Goal: Task Accomplishment & Management: Manage account settings

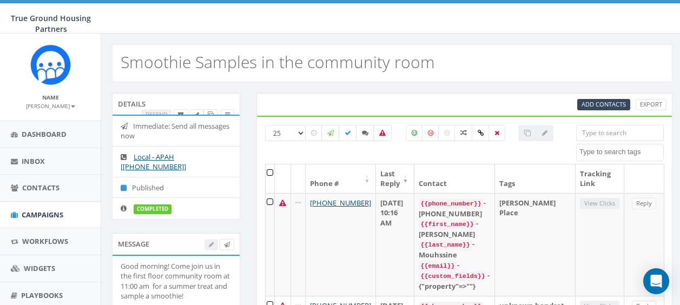
select select
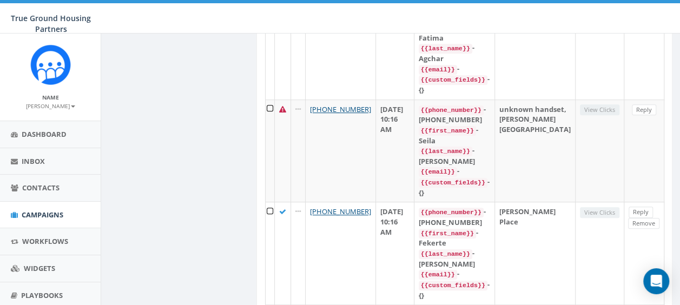
scroll to position [325, 0]
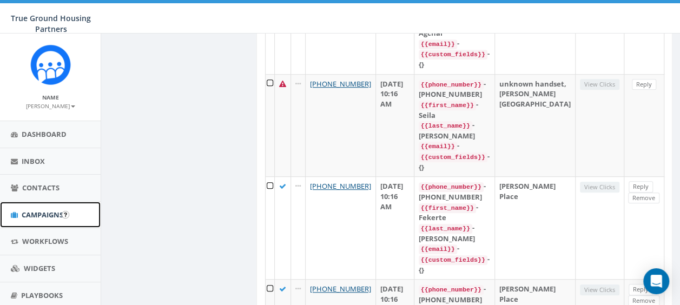
click at [17, 217] on link "Campaigns" at bounding box center [50, 215] width 101 height 27
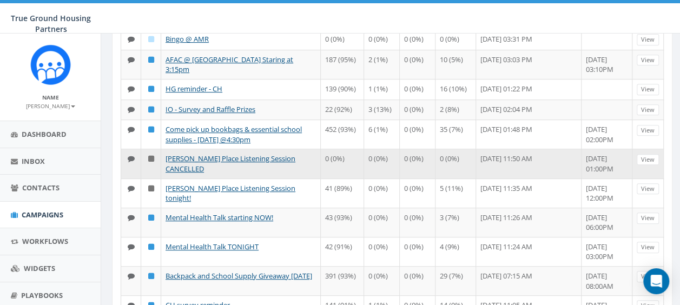
scroll to position [433, 0]
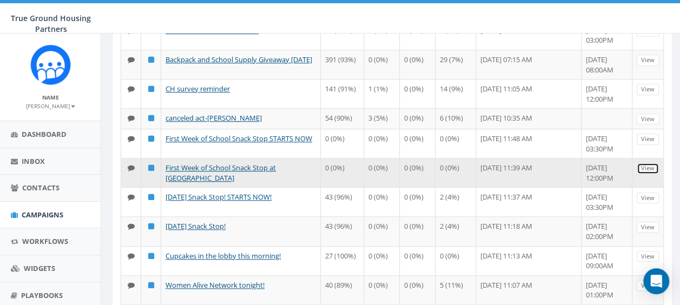
click at [651, 166] on link "View" at bounding box center [648, 168] width 22 height 11
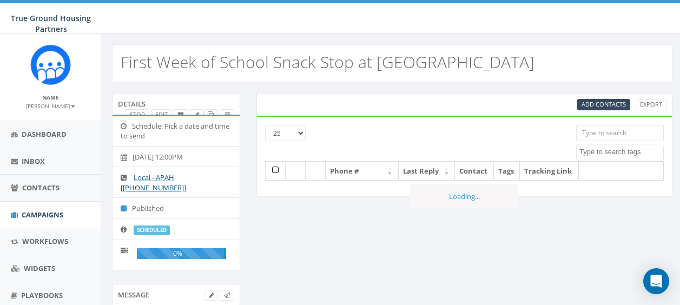
select select
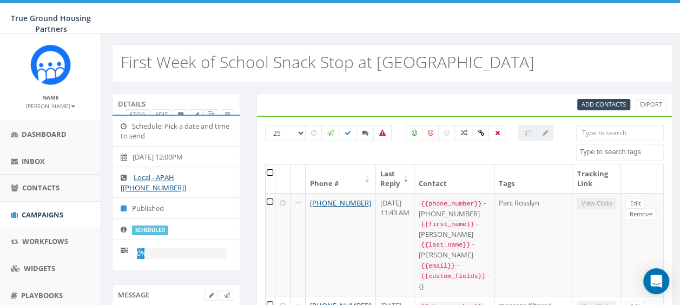
click at [162, 115] on div "Schedule: Pick a date and time to send 2025-08-26, 12:00PM Local - APAH [+1 571…" at bounding box center [176, 193] width 128 height 156
click at [163, 111] on link "Edit" at bounding box center [161, 114] width 21 height 11
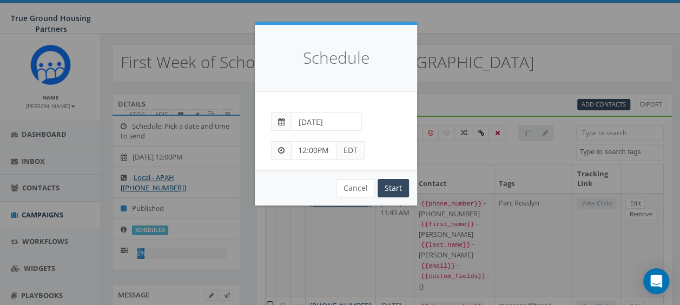
click at [443, 61] on div "Schedule Peer-to-Peer: Send each message manually Immediate: Send all messages …" at bounding box center [340, 152] width 680 height 305
click at [359, 187] on button "Cancel" at bounding box center [356, 188] width 38 height 18
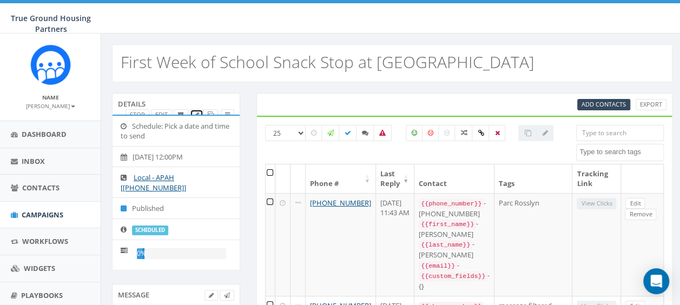
click at [195, 112] on icon at bounding box center [196, 115] width 5 height 6
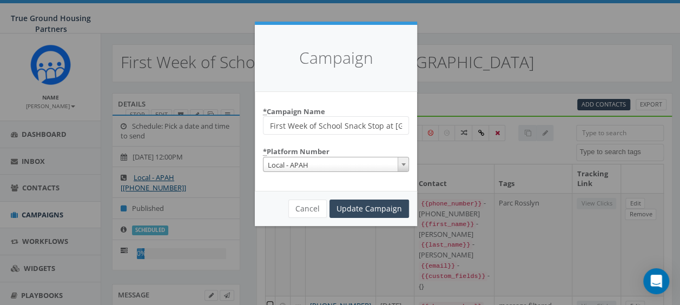
scroll to position [0, 1]
drag, startPoint x: 405, startPoint y: 127, endPoint x: 382, endPoint y: 127, distance: 22.7
click at [382, 127] on input "First Week of School Snack Stop at PR" at bounding box center [336, 125] width 146 height 18
type input "First Week of School Snack Stop CANCELLED"
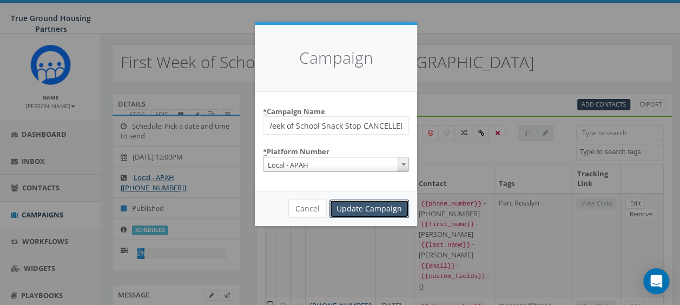
click at [368, 207] on input "Update Campaign" at bounding box center [369, 209] width 80 height 18
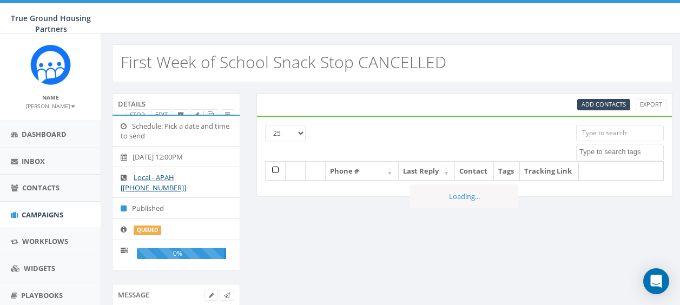
select select
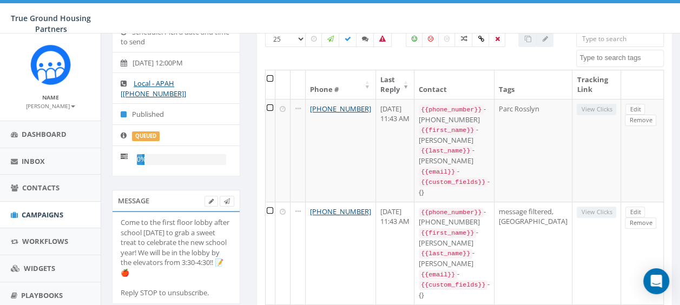
scroll to position [162, 0]
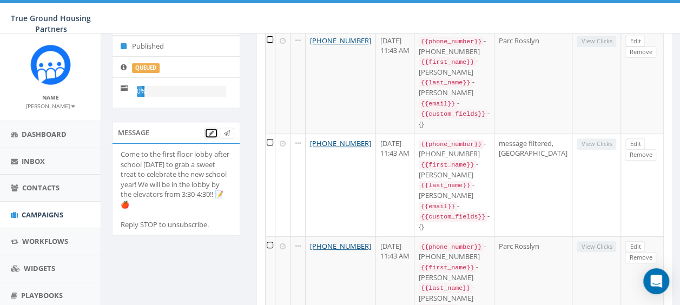
click at [214, 131] on link at bounding box center [212, 133] width 14 height 11
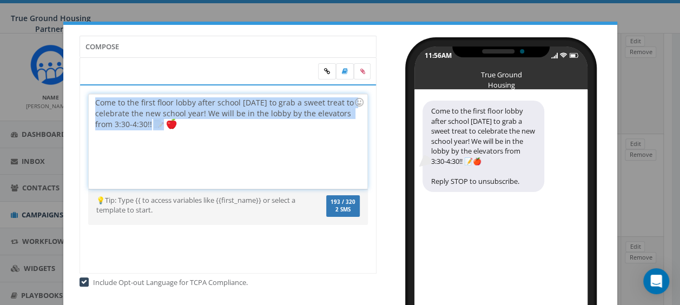
drag, startPoint x: 239, startPoint y: 132, endPoint x: 78, endPoint y: 89, distance: 166.4
click at [82, 90] on div "Come to the first floor lobby after school [DATE] to grab a sweet treat to cele…" at bounding box center [229, 178] width 298 height 189
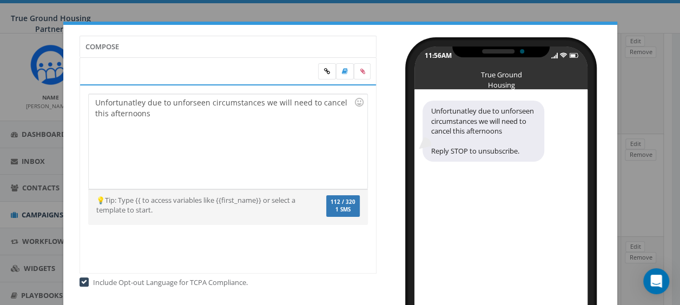
click at [195, 112] on div "Unfortunatley due to unforseen circumstances we will need to cancel this aftern…" at bounding box center [228, 141] width 279 height 95
